Goal: Use online tool/utility: Utilize a website feature to perform a specific function

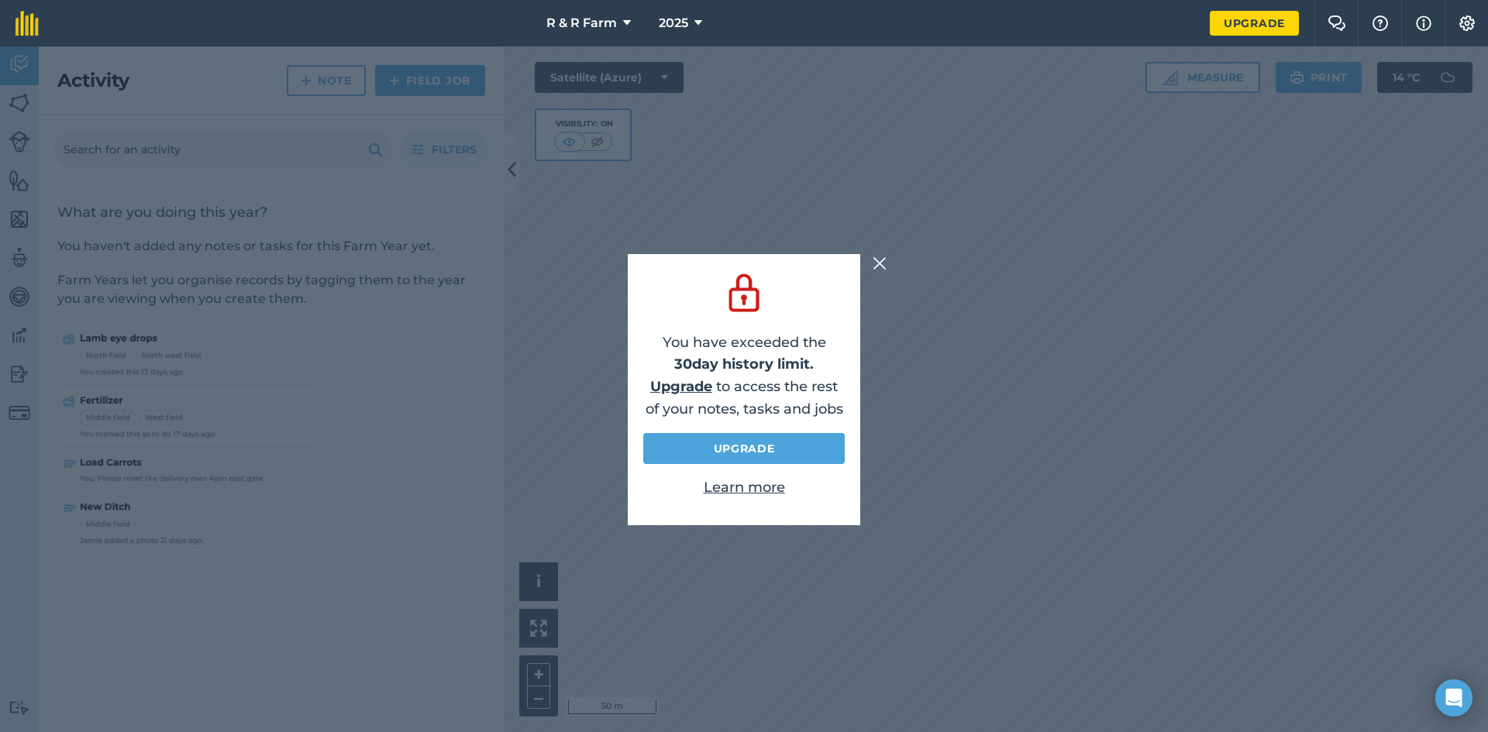
click at [881, 261] on img at bounding box center [879, 263] width 14 height 19
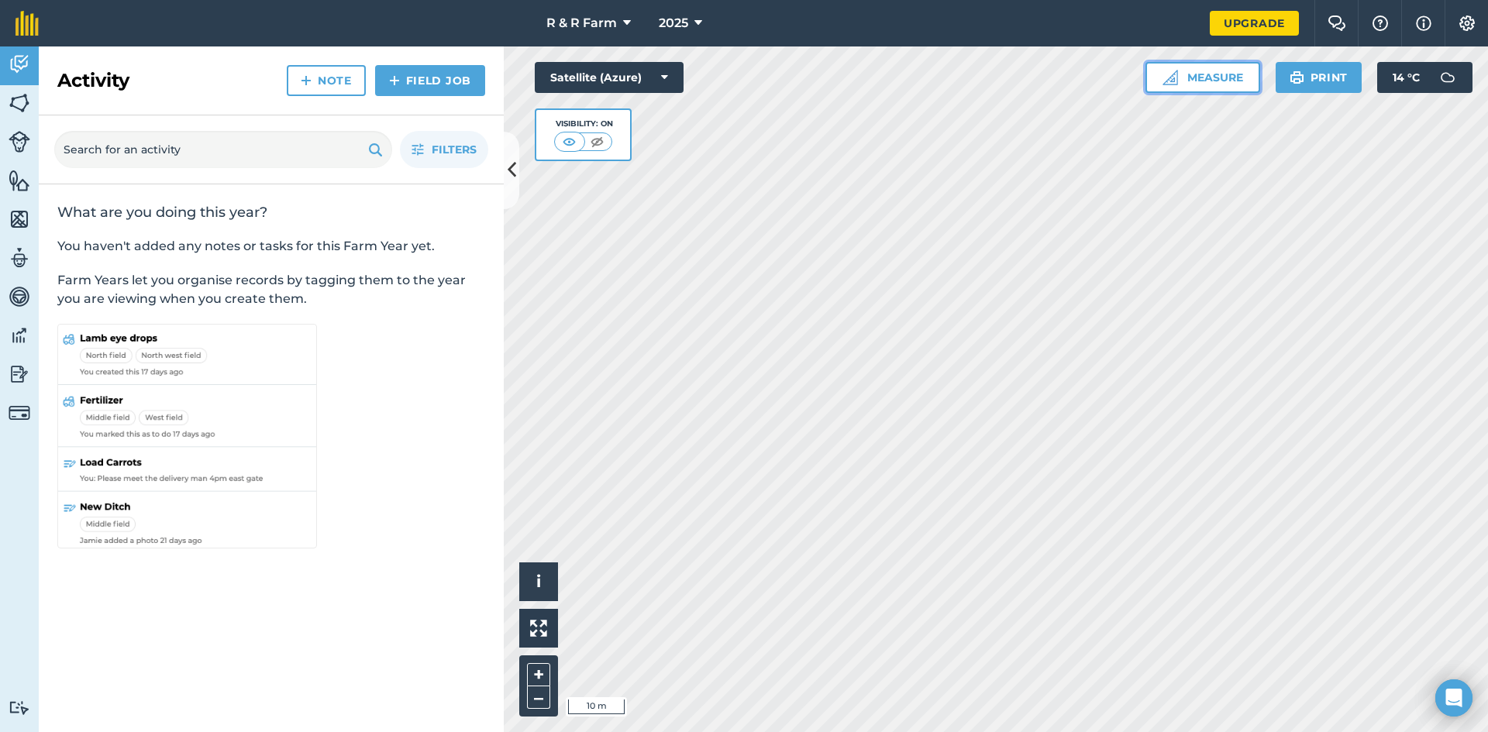
click at [1204, 71] on button "Measure" at bounding box center [1202, 77] width 115 height 31
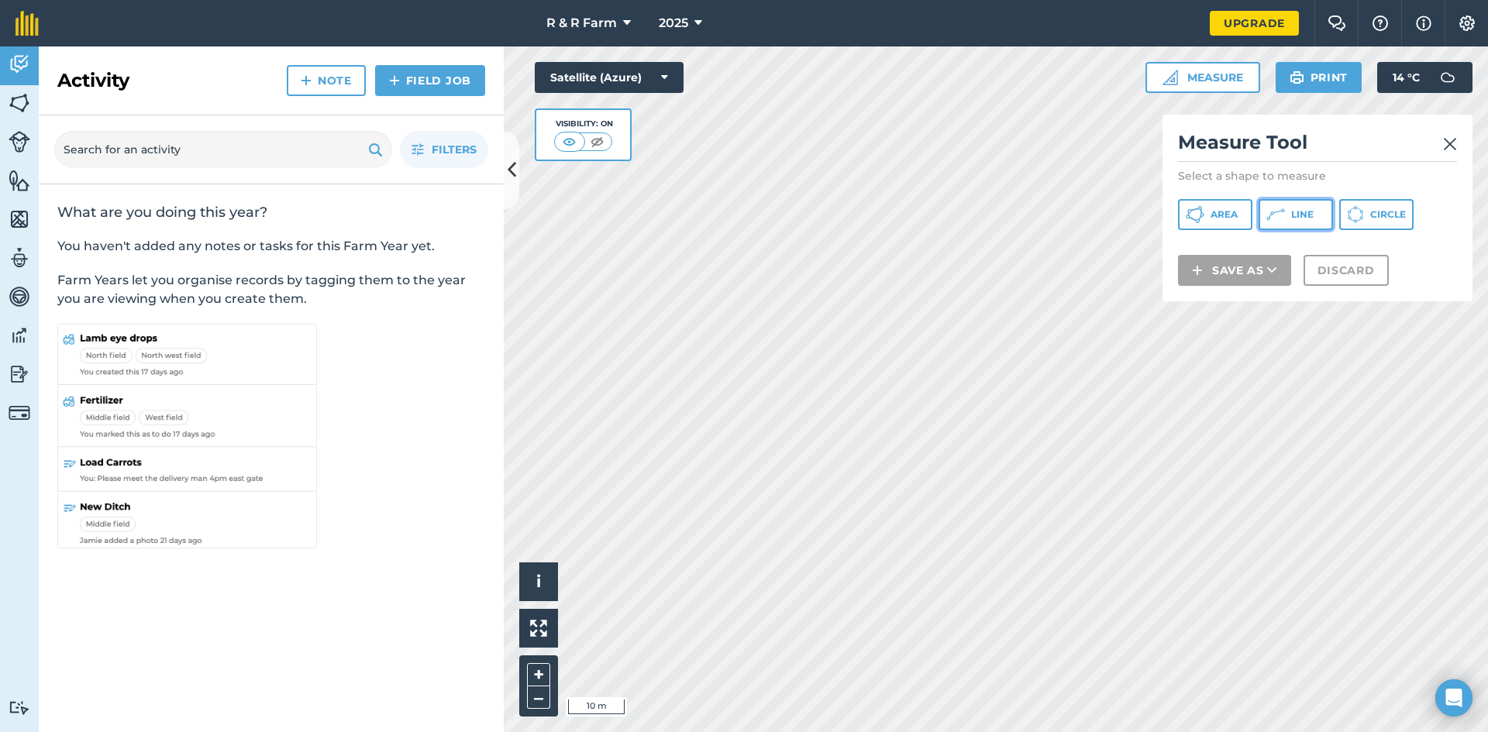
click at [1295, 214] on span "Line" at bounding box center [1302, 214] width 22 height 12
click at [1445, 137] on img at bounding box center [1450, 144] width 14 height 19
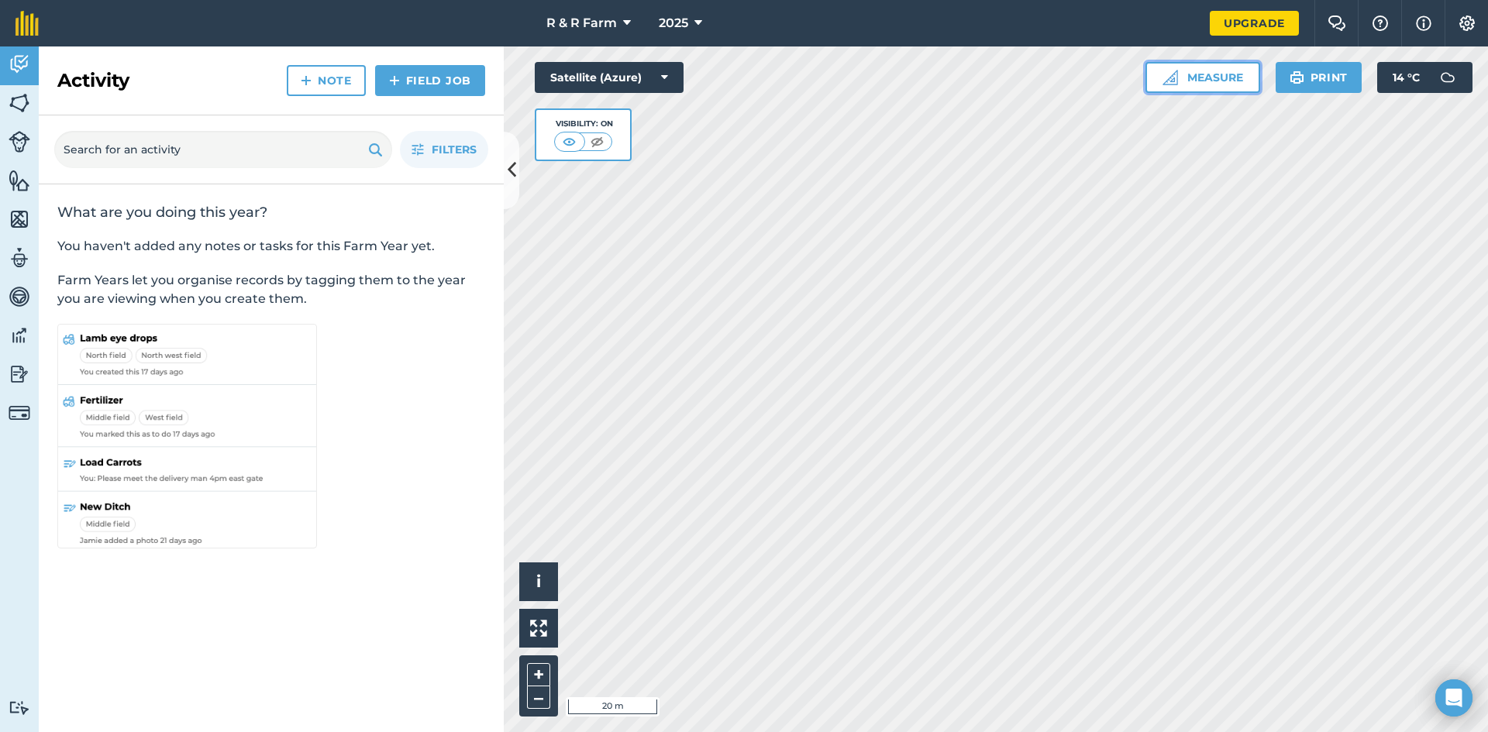
drag, startPoint x: 1188, startPoint y: 65, endPoint x: 1194, endPoint y: 72, distance: 9.3
click at [1189, 67] on button "Measure" at bounding box center [1202, 77] width 115 height 31
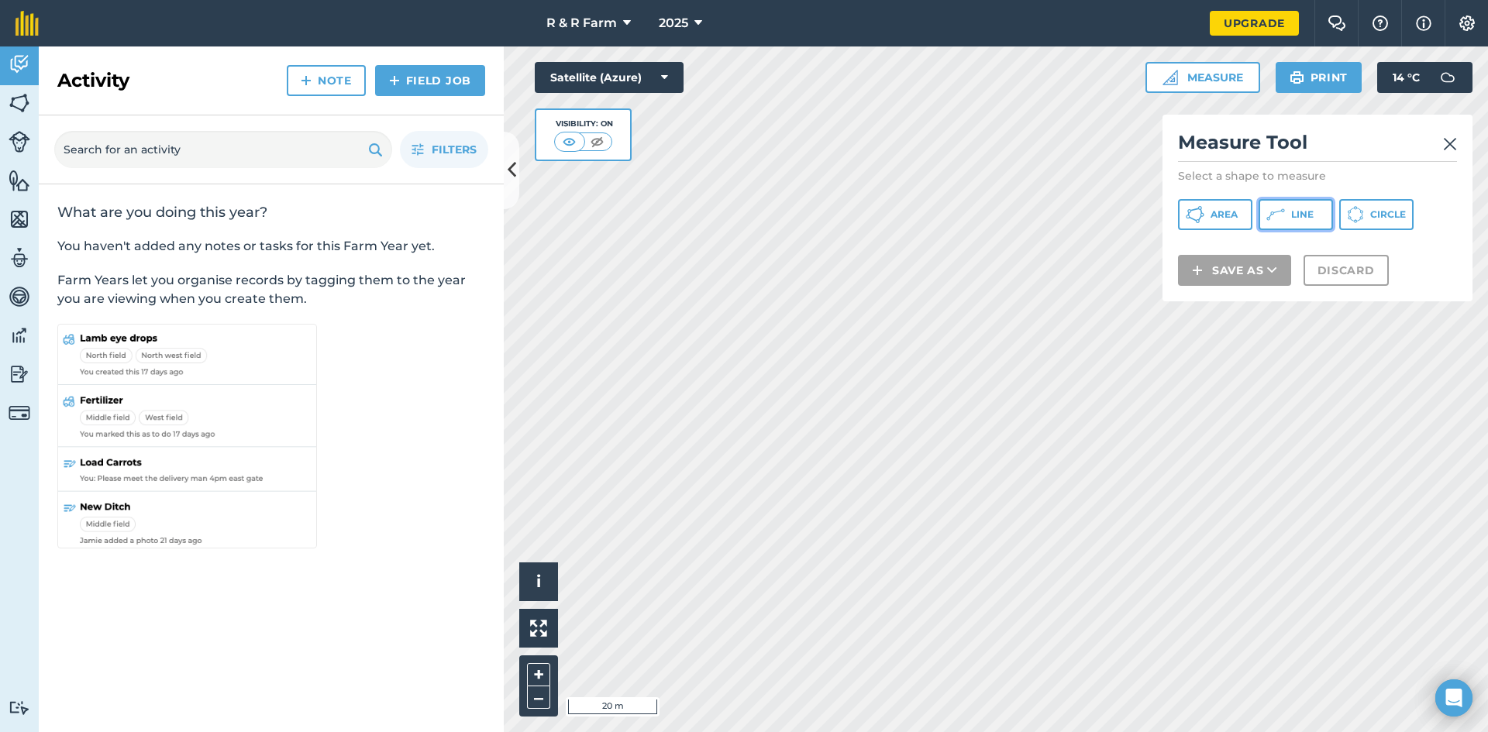
click at [1286, 216] on button "Line" at bounding box center [1295, 214] width 74 height 31
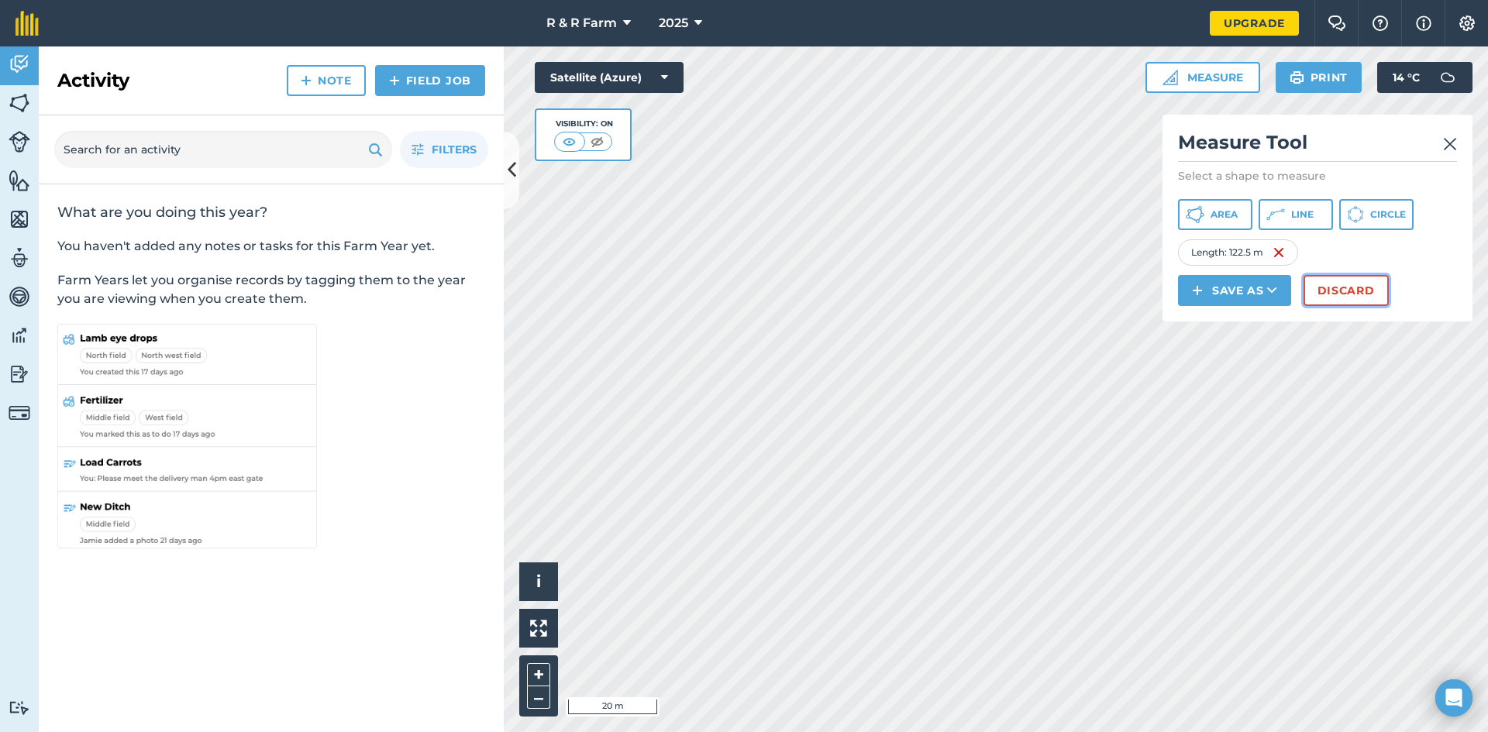
click at [1345, 284] on button "Discard" at bounding box center [1345, 290] width 85 height 31
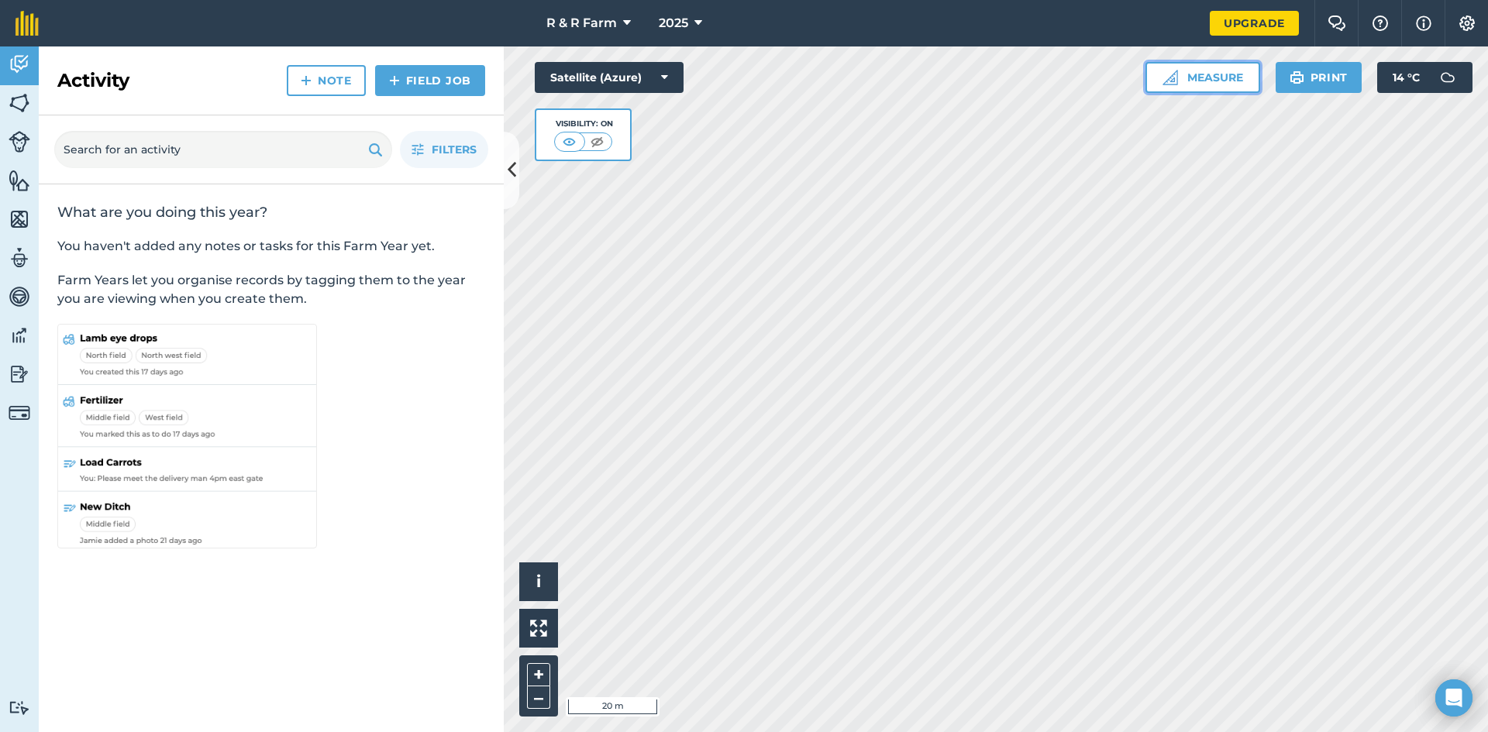
click at [1224, 78] on button "Measure" at bounding box center [1202, 77] width 115 height 31
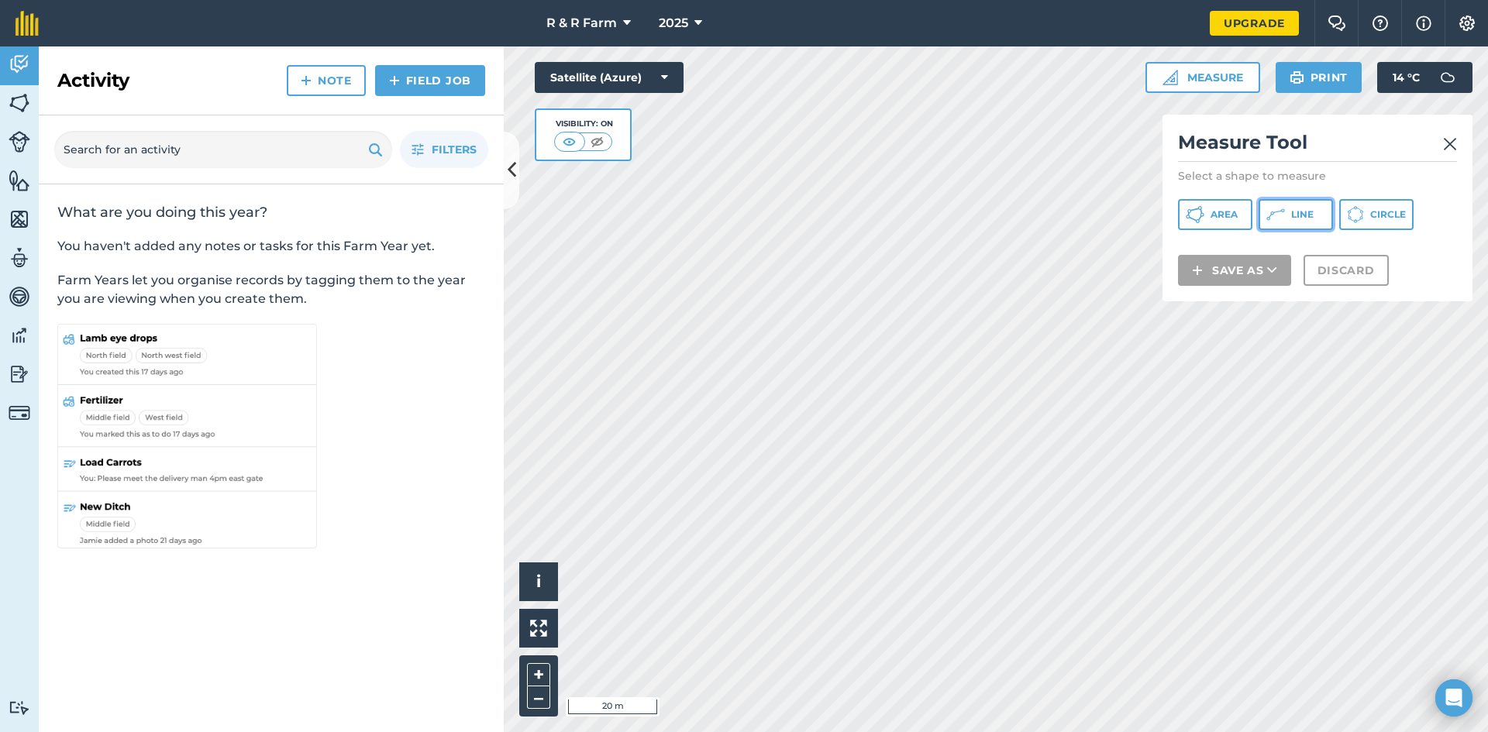
click at [1323, 212] on button "Line" at bounding box center [1295, 214] width 74 height 31
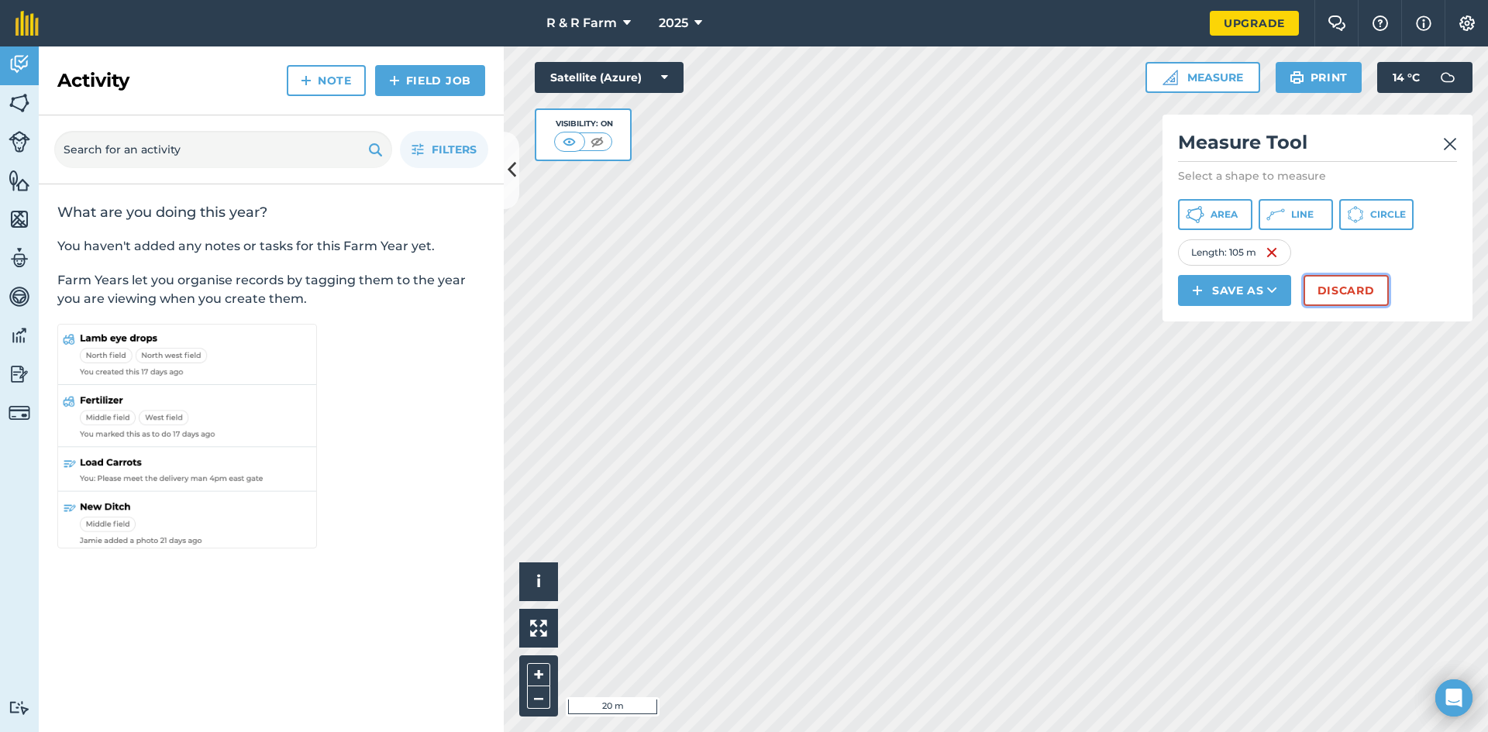
click at [1351, 295] on button "Discard" at bounding box center [1345, 290] width 85 height 31
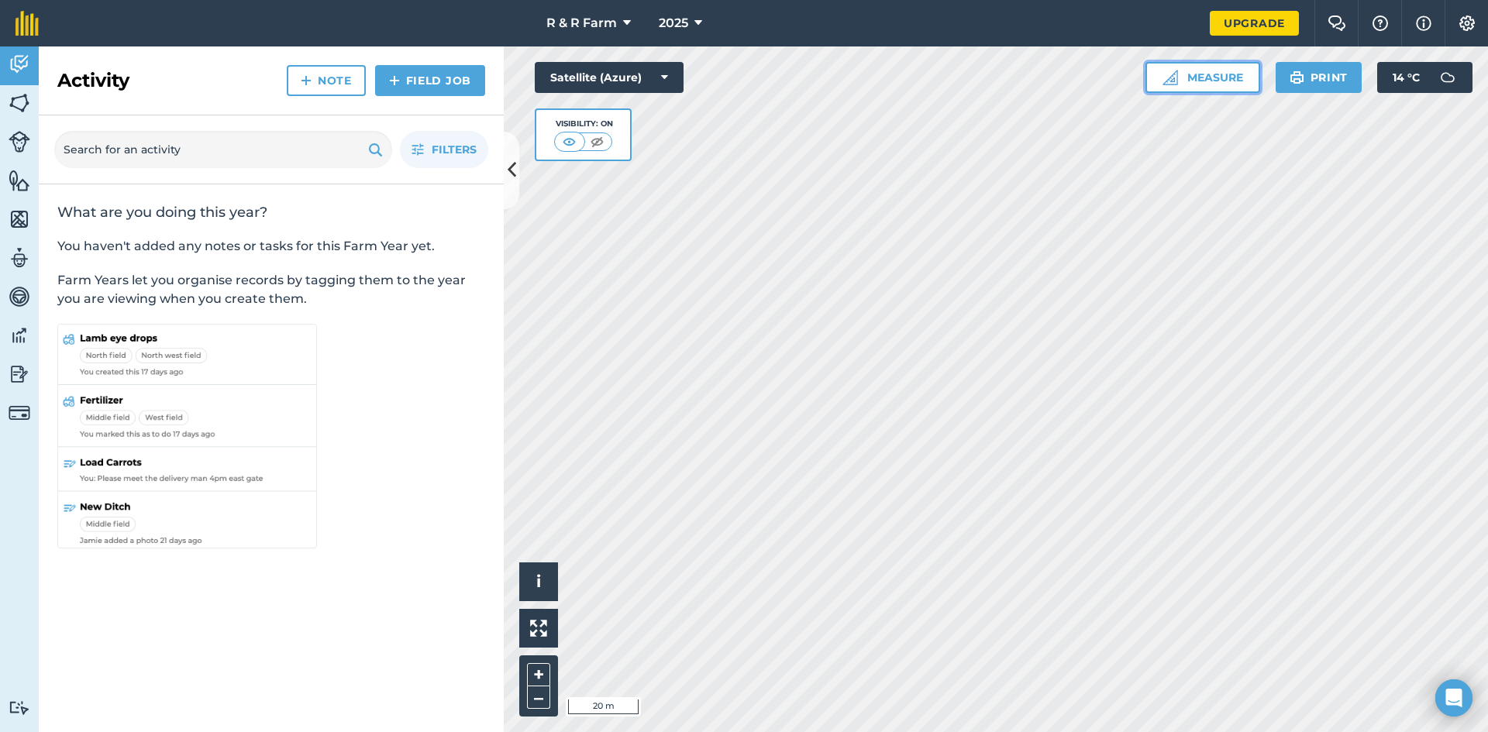
click at [1178, 81] on button "Measure" at bounding box center [1202, 77] width 115 height 31
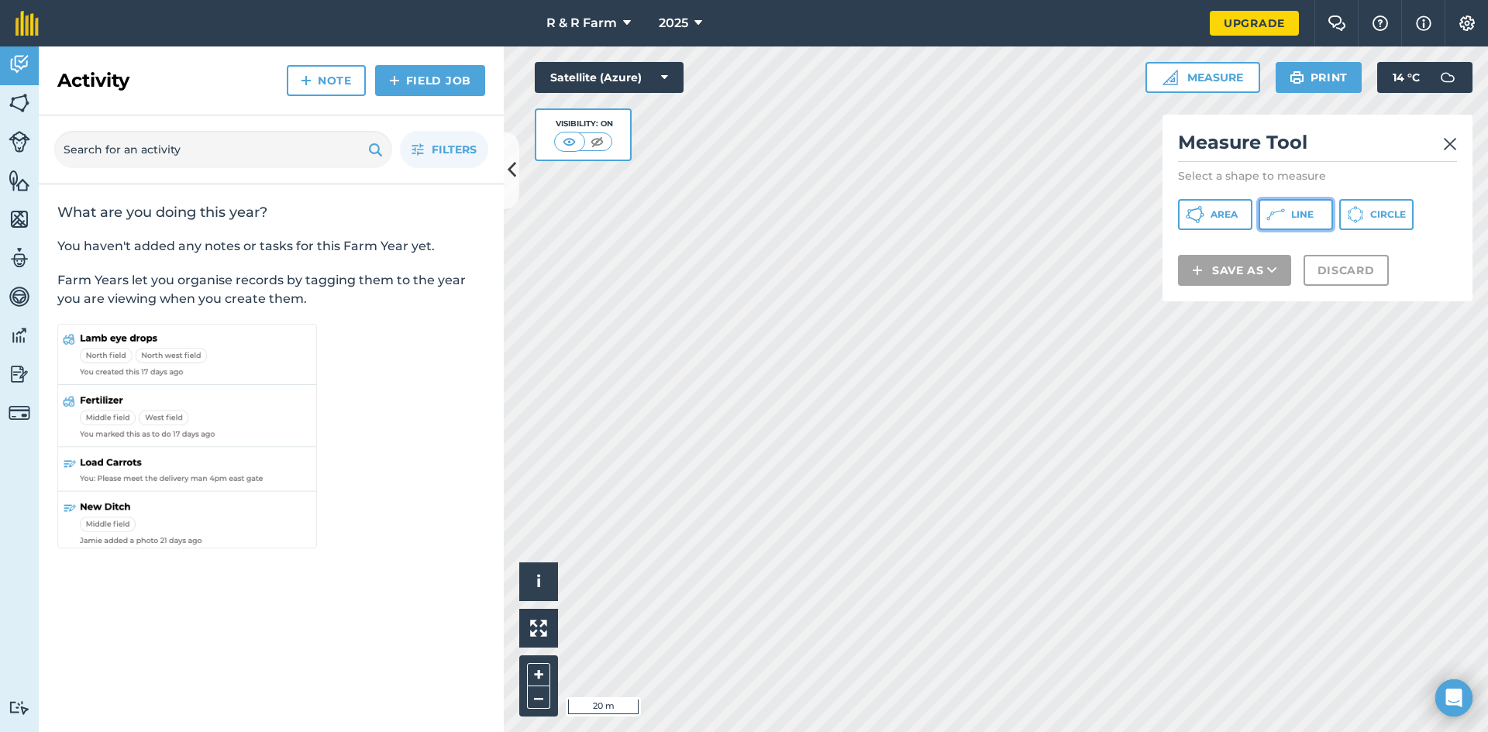
click at [1289, 218] on button "Line" at bounding box center [1295, 214] width 74 height 31
